Goal: Task Accomplishment & Management: Use online tool/utility

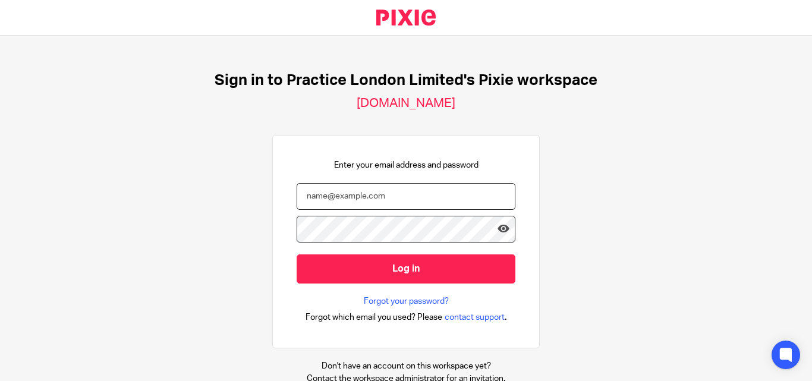
click at [355, 199] on input "email" at bounding box center [406, 196] width 219 height 27
click at [391, 197] on input "email" at bounding box center [406, 196] width 219 height 27
paste input "[PERSON_NAME][EMAIL_ADDRESS][DOMAIN_NAME]"
type input "[PERSON_NAME][EMAIL_ADDRESS][DOMAIN_NAME]"
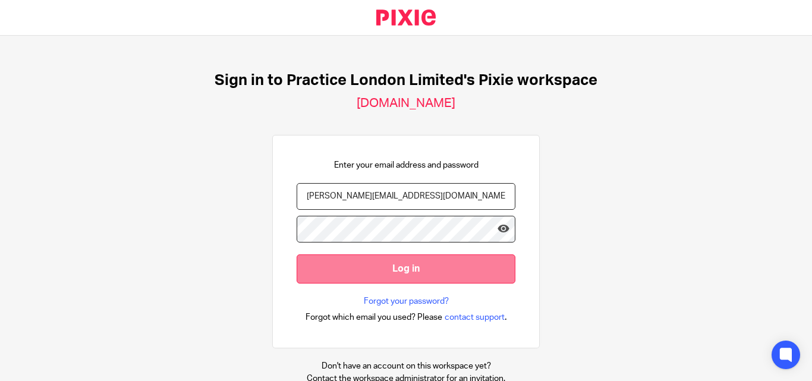
click at [405, 271] on input "Log in" at bounding box center [406, 268] width 219 height 29
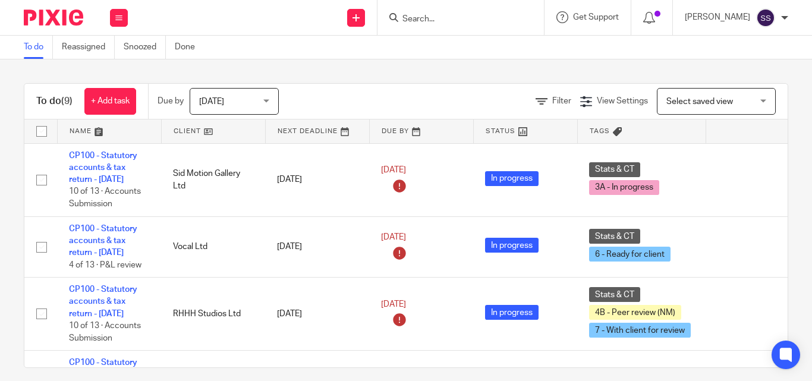
click at [437, 20] on input "Search" at bounding box center [454, 19] width 107 height 11
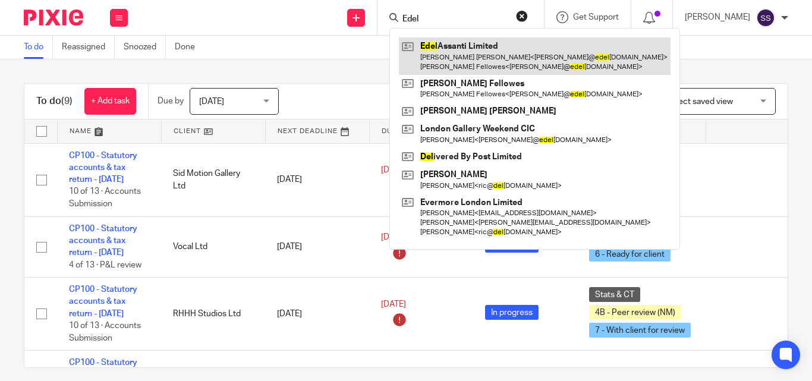
type input "Edel"
click at [499, 53] on link at bounding box center [535, 55] width 272 height 37
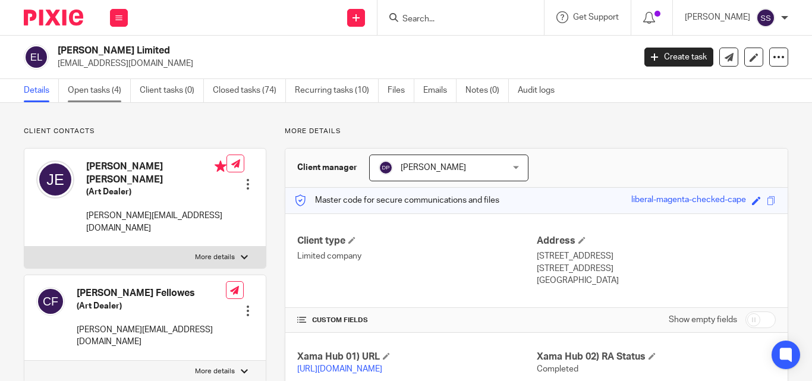
click at [106, 89] on link "Open tasks (4)" at bounding box center [99, 90] width 63 height 23
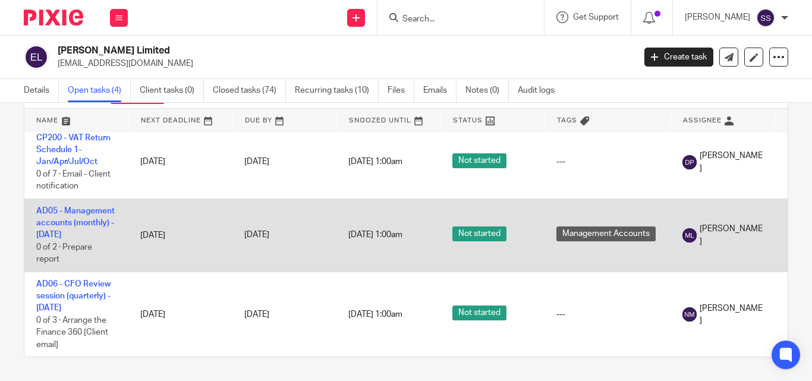
scroll to position [31, 0]
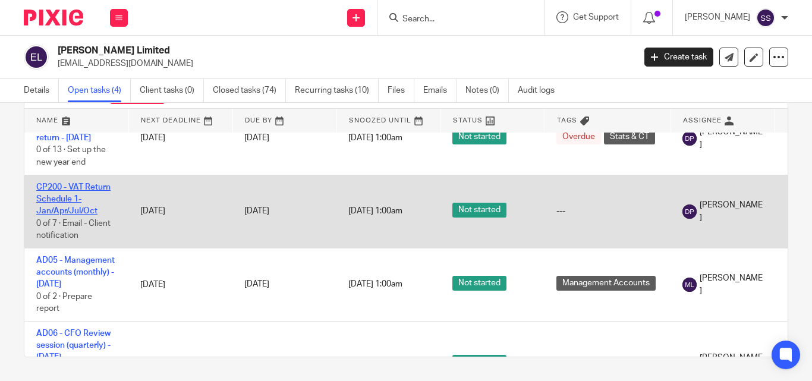
click at [91, 190] on link "CP200 - VAT Return Schedule 1- Jan/Apr/Jul/Oct" at bounding box center [73, 199] width 74 height 33
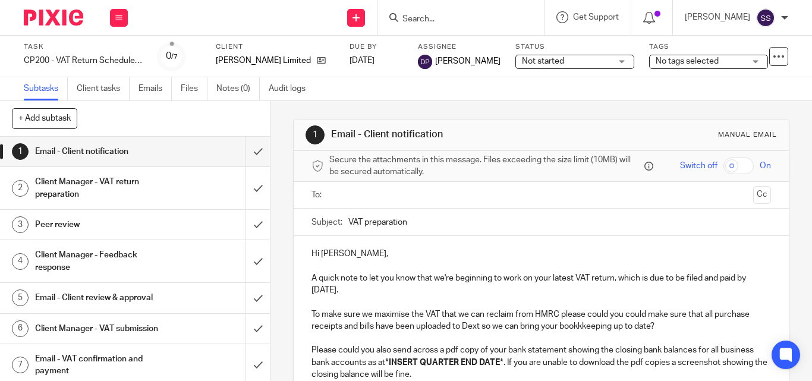
click at [540, 62] on span "Not started" at bounding box center [543, 61] width 42 height 8
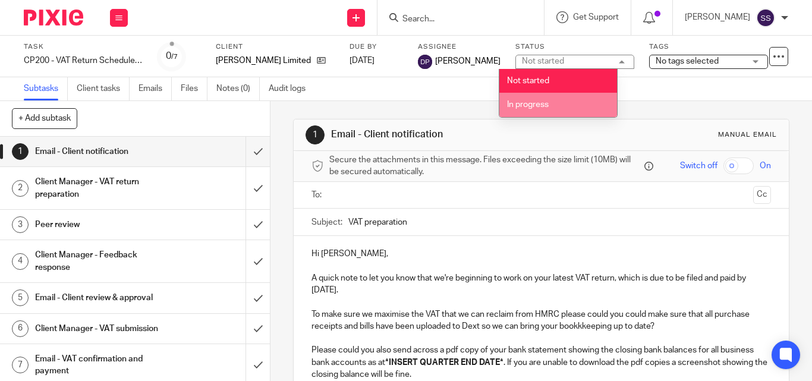
click at [530, 112] on li "In progress" at bounding box center [558, 105] width 118 height 24
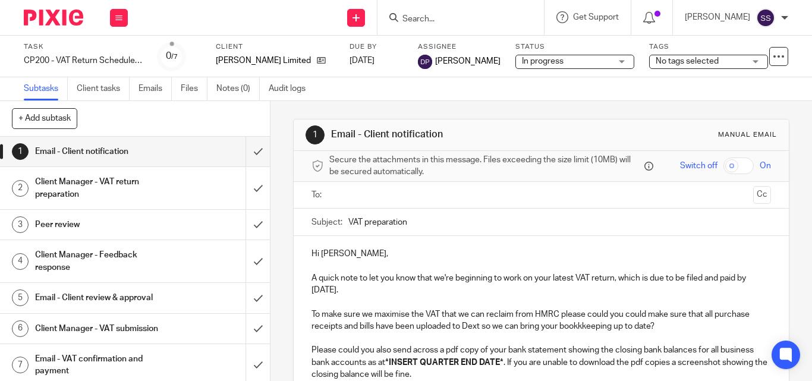
click at [666, 59] on span "No tags selected" at bounding box center [687, 61] width 63 height 8
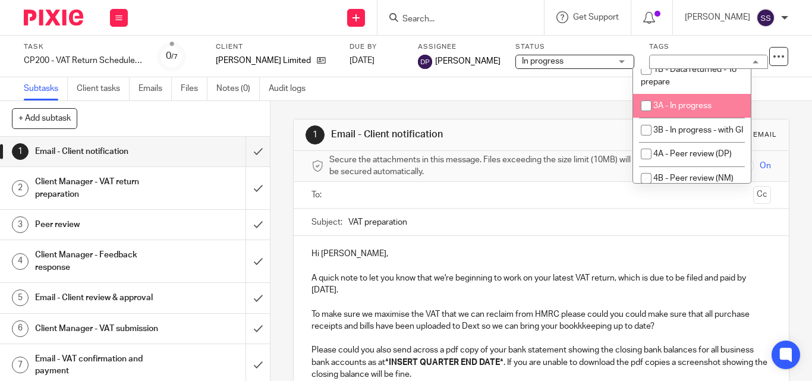
scroll to position [119, 0]
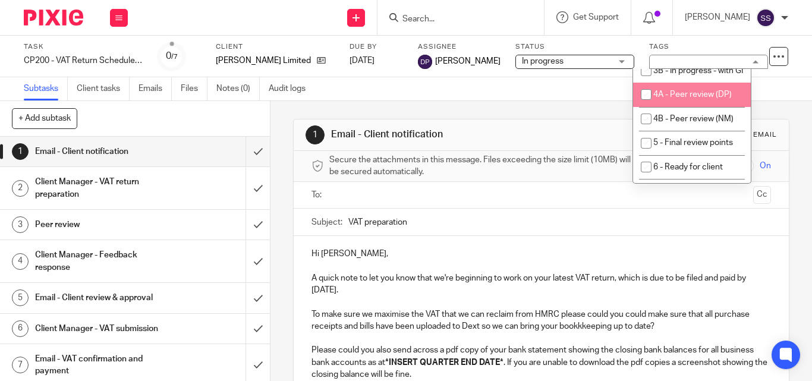
click at [640, 106] on input "checkbox" at bounding box center [646, 94] width 23 height 23
checkbox input "true"
click at [495, 104] on div "1 Email - Client notification Manual email Secure the attachments in this messa…" at bounding box center [541, 322] width 496 height 443
